Goal: Task Accomplishment & Management: Manage account settings

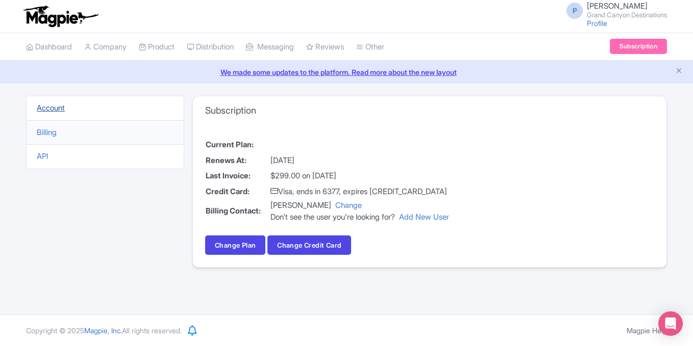
click at [49, 108] on link "Account" at bounding box center [51, 108] width 28 height 10
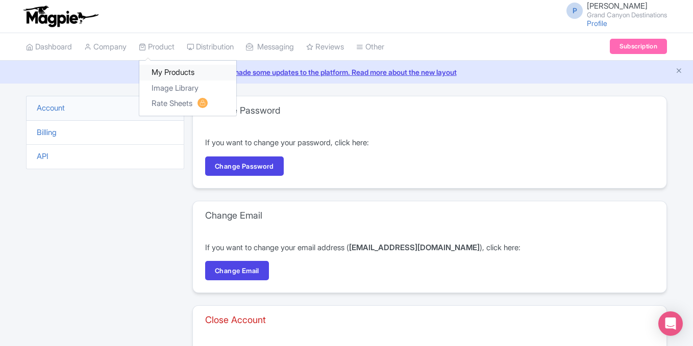
click at [166, 73] on link "My Products" at bounding box center [187, 73] width 97 height 16
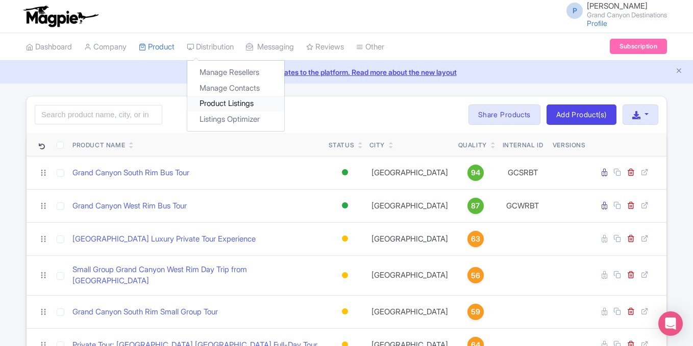
click at [233, 98] on link "Product Listings" at bounding box center [235, 104] width 97 height 16
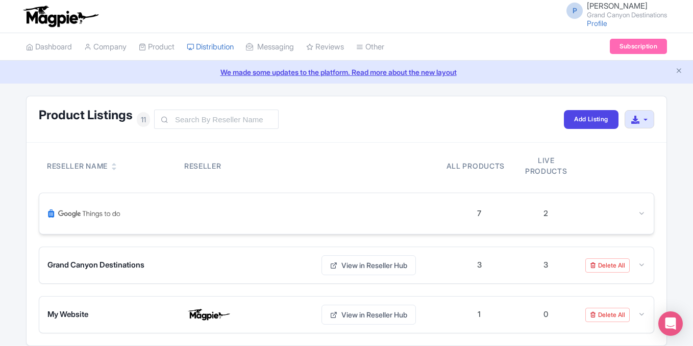
click at [635, 212] on div at bounding box center [612, 214] width 66 height 12
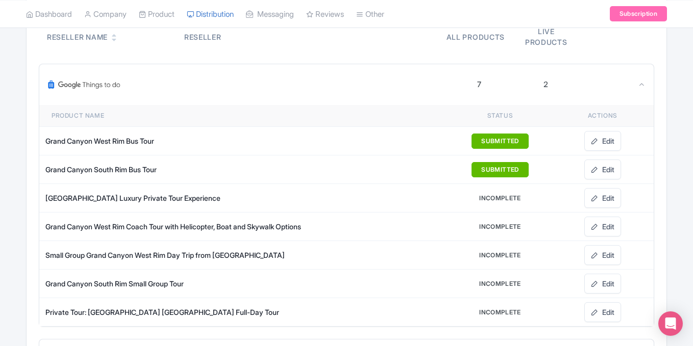
scroll to position [130, 0]
click at [489, 140] on button "SUBMITTED" at bounding box center [499, 140] width 57 height 15
click at [506, 137] on button "SUBMITTED" at bounding box center [499, 140] width 57 height 15
click at [493, 167] on button "SUBMITTED" at bounding box center [499, 168] width 57 height 15
